Goal: Task Accomplishment & Management: Manage account settings

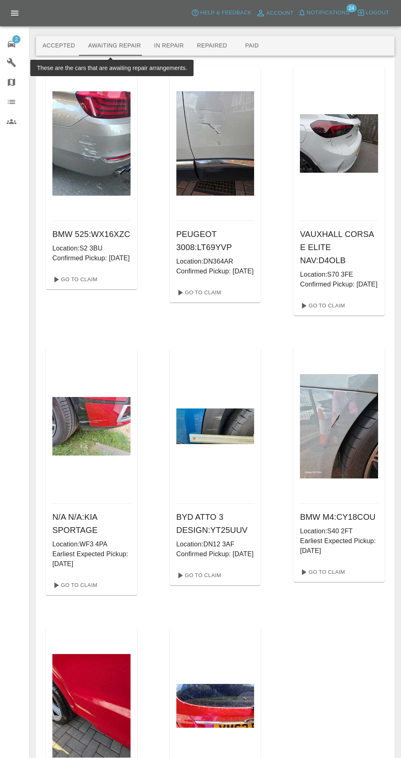
scroll to position [139, 0]
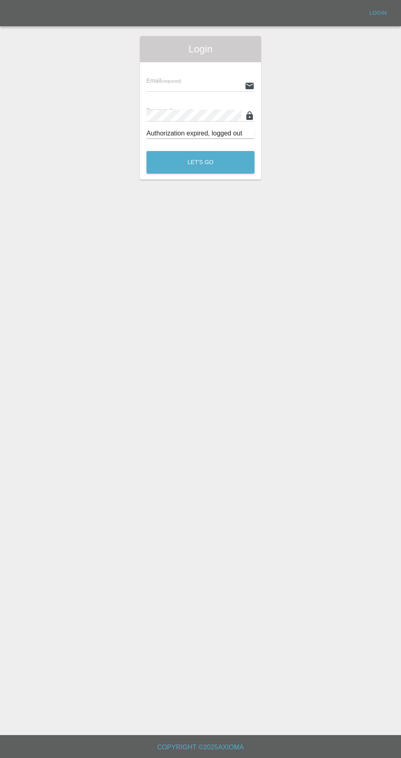
click at [223, 86] on input "text" at bounding box center [193, 86] width 95 height 12
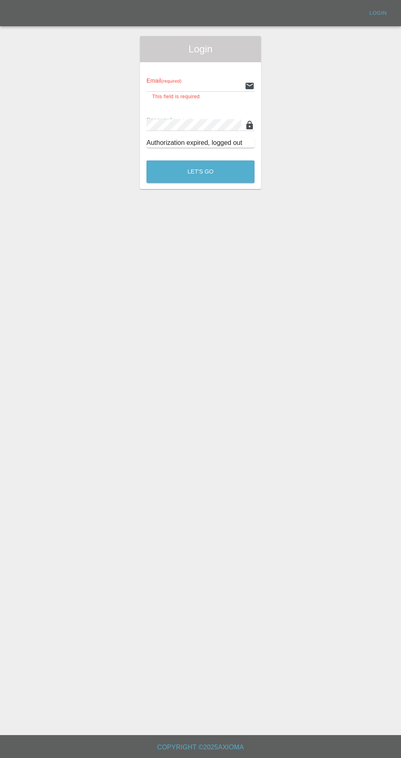
type input "[EMAIL_ADDRESS][DOMAIN_NAME]"
click at [146, 160] on button "Let's Go" at bounding box center [200, 171] width 108 height 23
